Goal: Transaction & Acquisition: Purchase product/service

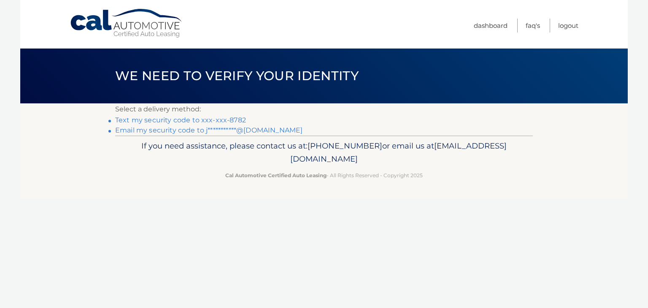
click at [214, 120] on link "Text my security code to xxx-xxx-8782" at bounding box center [180, 120] width 131 height 8
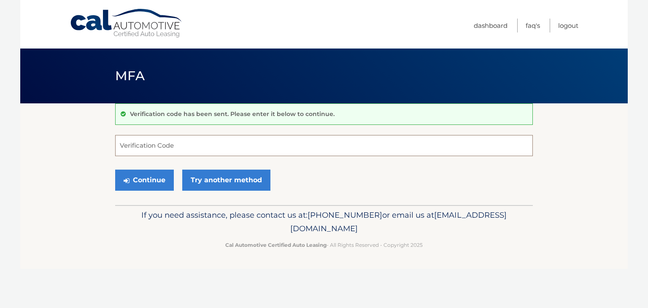
click at [246, 151] on input "Verification Code" at bounding box center [324, 145] width 418 height 21
type input "474003"
click at [154, 174] on button "Continue" at bounding box center [144, 180] width 59 height 21
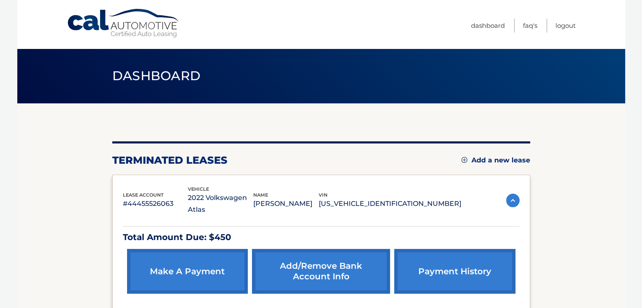
click at [201, 262] on link "make a payment" at bounding box center [187, 271] width 121 height 45
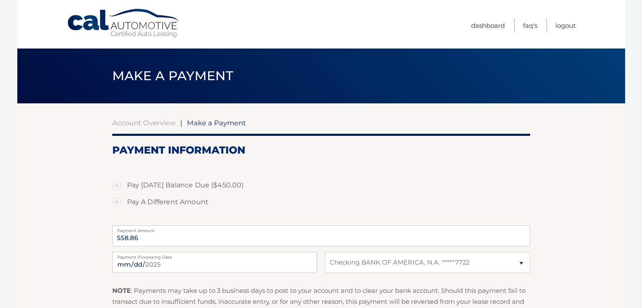
select select "N2VmMmIyMjQtZDQwYS00NTNmLTlmNGMtZTA0NTAxYTM2ZmZm"
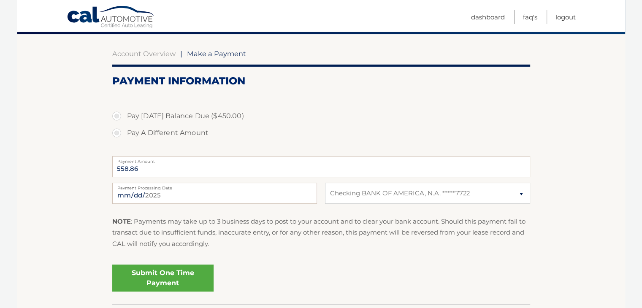
scroll to position [84, 0]
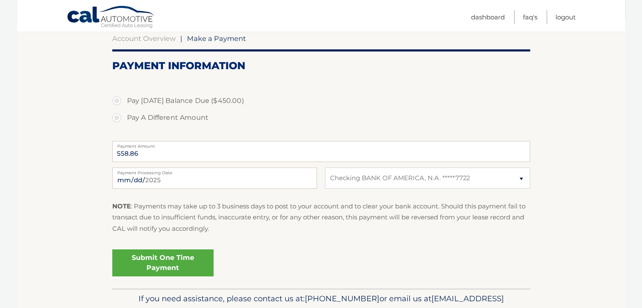
click at [115, 100] on label "Pay Today's Balance Due ($450.00)" at bounding box center [321, 100] width 418 height 17
click at [116, 100] on input "Pay Today's Balance Due ($450.00)" at bounding box center [120, 99] width 8 height 14
radio input "true"
type input "450.00"
click at [185, 260] on link "Submit One Time Payment" at bounding box center [162, 262] width 101 height 27
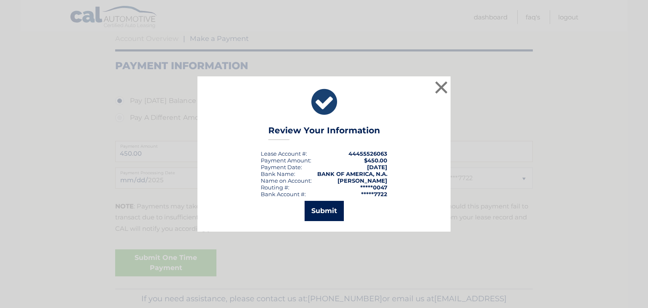
click at [326, 211] on button "Submit" at bounding box center [324, 211] width 39 height 20
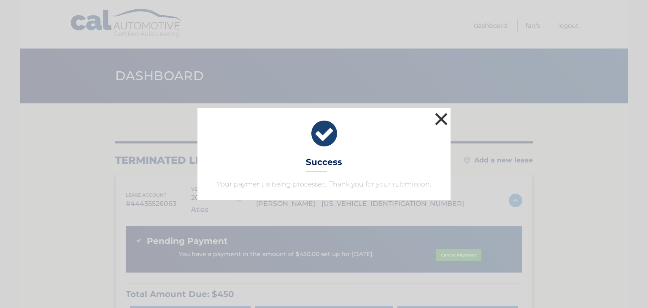
click at [441, 118] on button "×" at bounding box center [441, 119] width 17 height 17
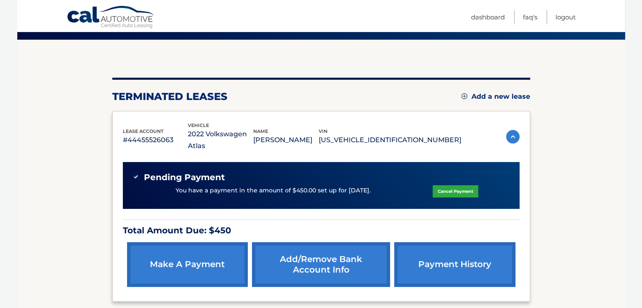
scroll to position [84, 0]
